Goal: Navigation & Orientation: Go to known website

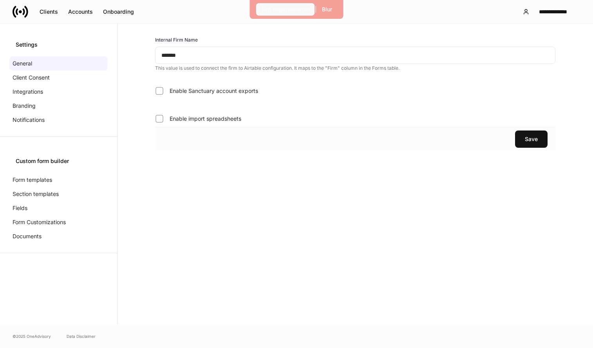
click at [294, 10] on div "Exit Impersonation" at bounding box center [285, 9] width 49 height 8
